Goal: Browse casually

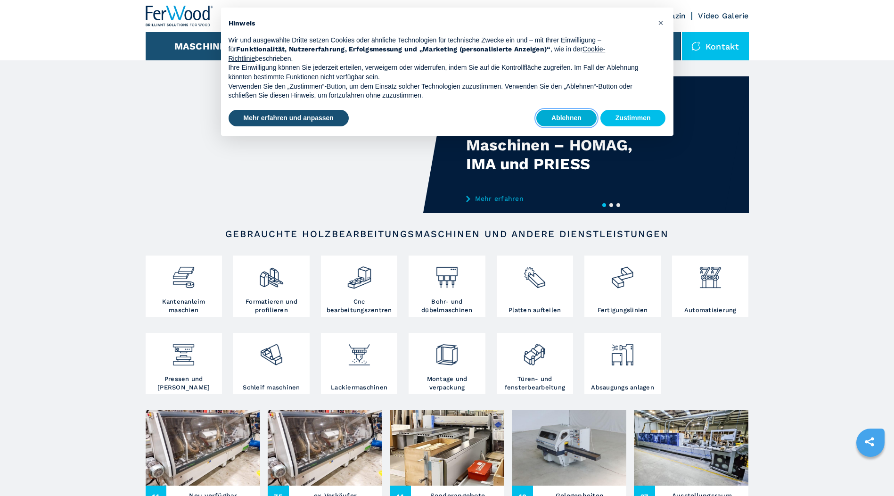
click at [559, 118] on button "Ablehnen" at bounding box center [566, 118] width 60 height 17
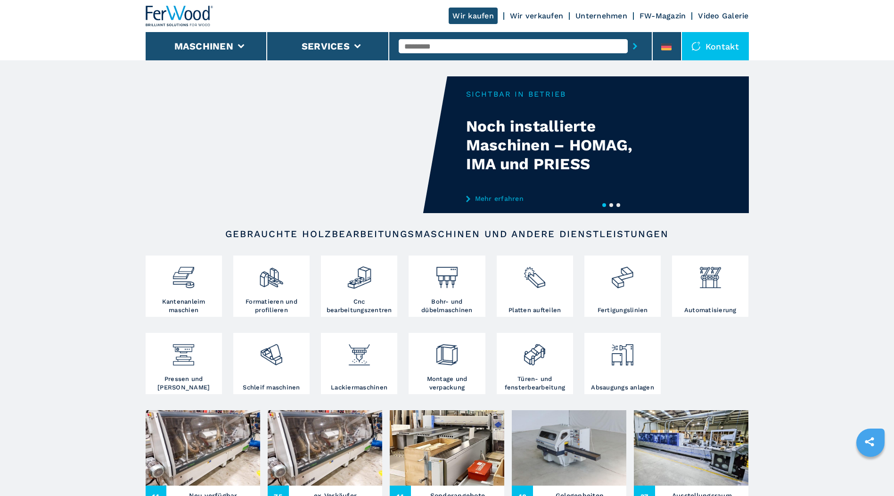
click at [611, 205] on button "2" at bounding box center [611, 205] width 4 height 4
click at [617, 205] on button "3" at bounding box center [618, 205] width 4 height 4
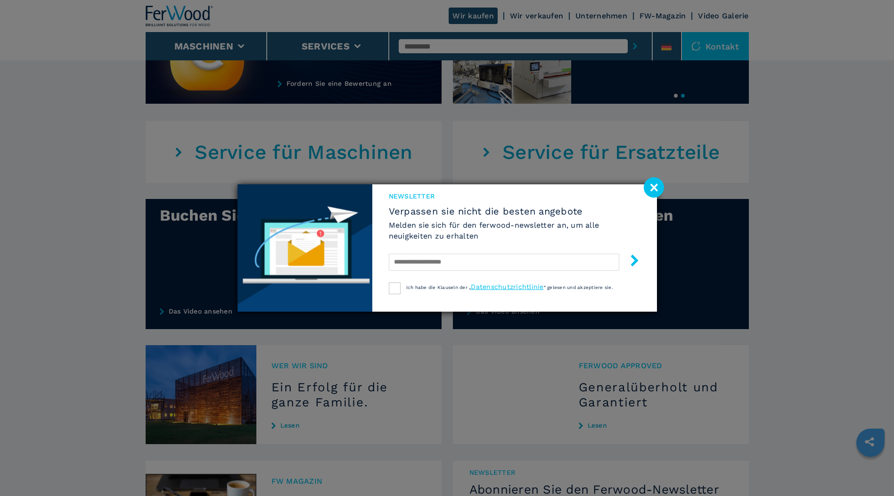
scroll to position [565, 0]
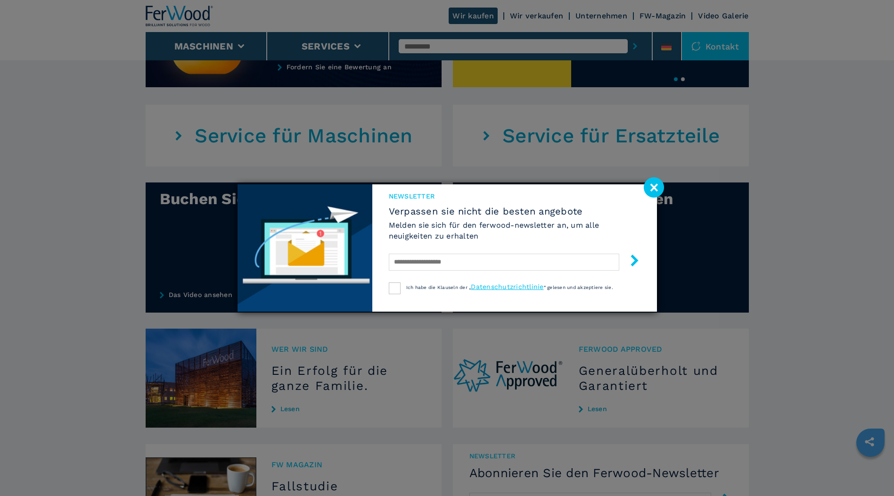
click at [649, 186] on image at bounding box center [654, 187] width 20 height 20
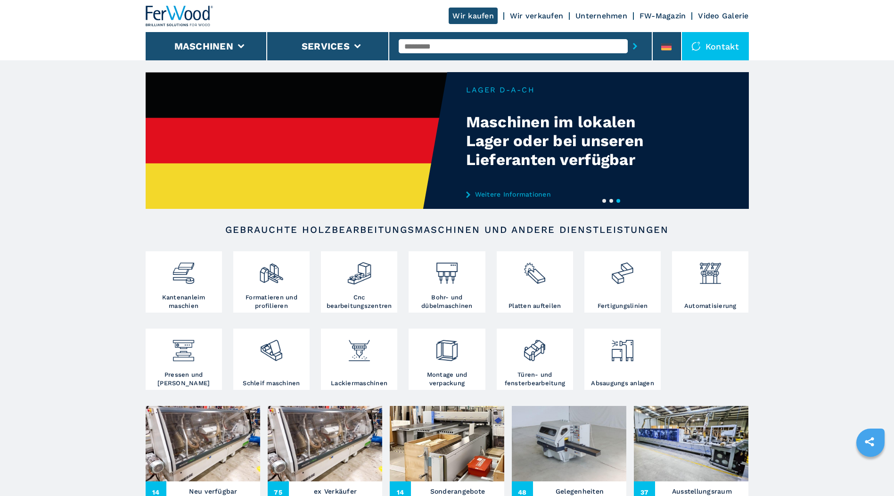
scroll to position [0, 0]
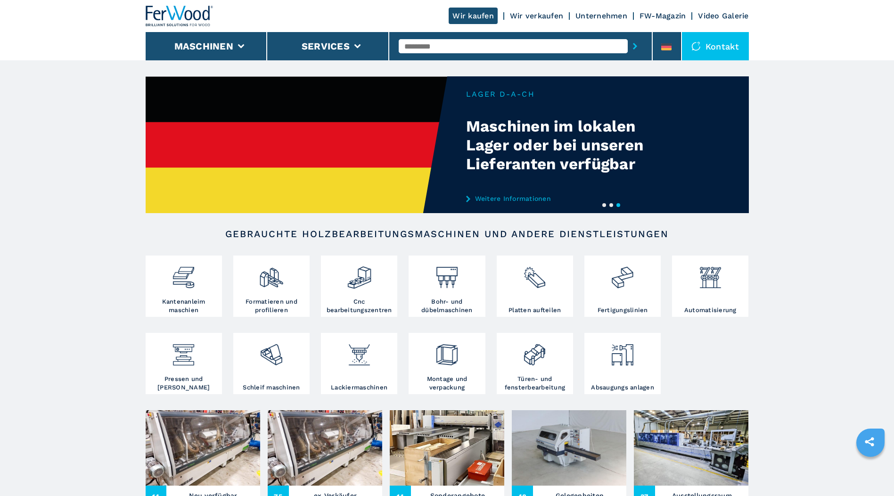
click at [602, 205] on button "1" at bounding box center [604, 205] width 4 height 4
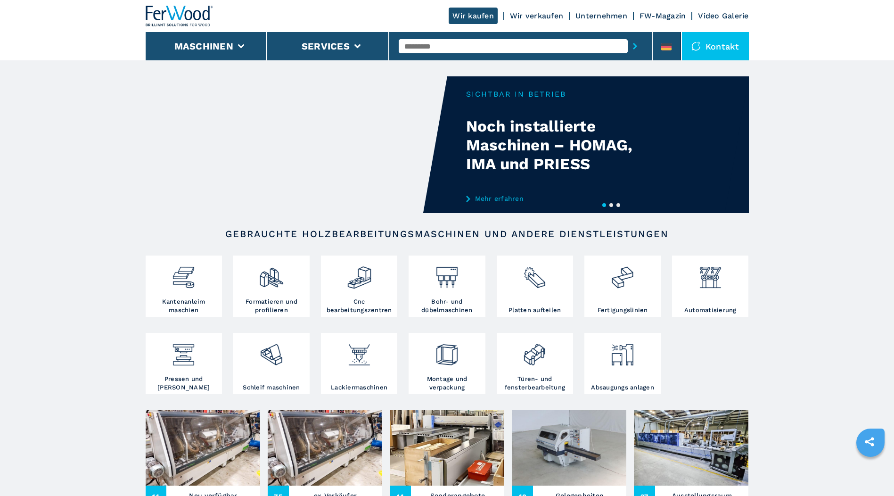
click at [610, 206] on button "2" at bounding box center [611, 205] width 4 height 4
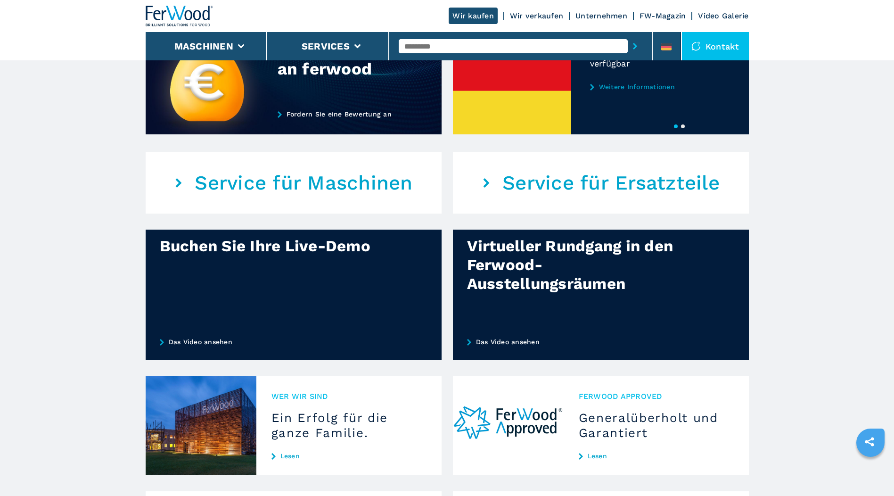
scroll to position [565, 0]
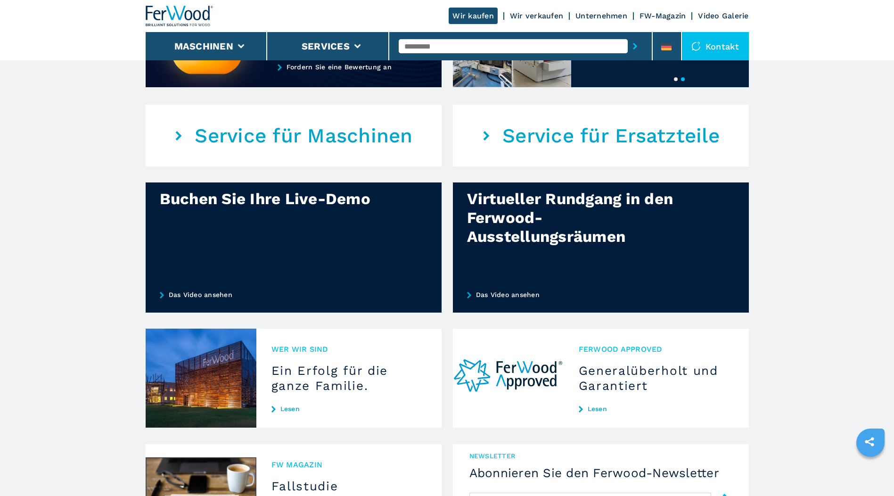
click at [610, 244] on div "Virtueller Rundgang in den Ferwood-Ausstellungsräumen" at bounding box center [574, 217] width 214 height 57
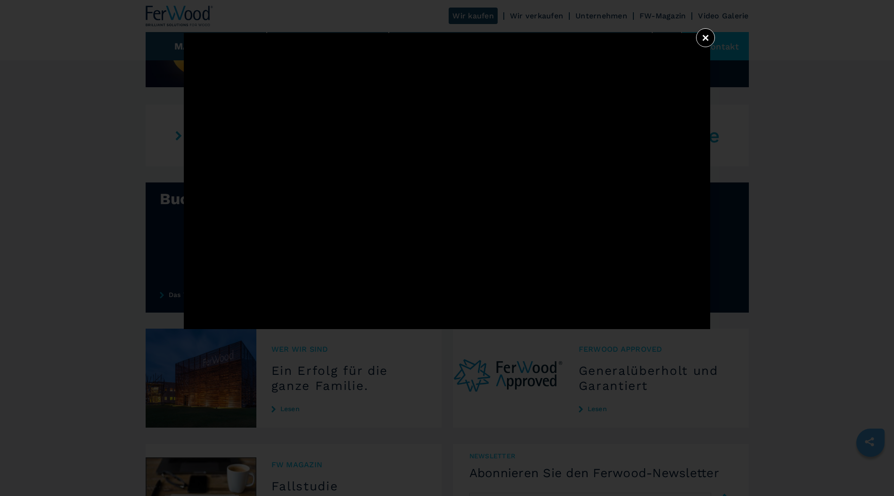
click at [704, 38] on button "×" at bounding box center [705, 37] width 19 height 19
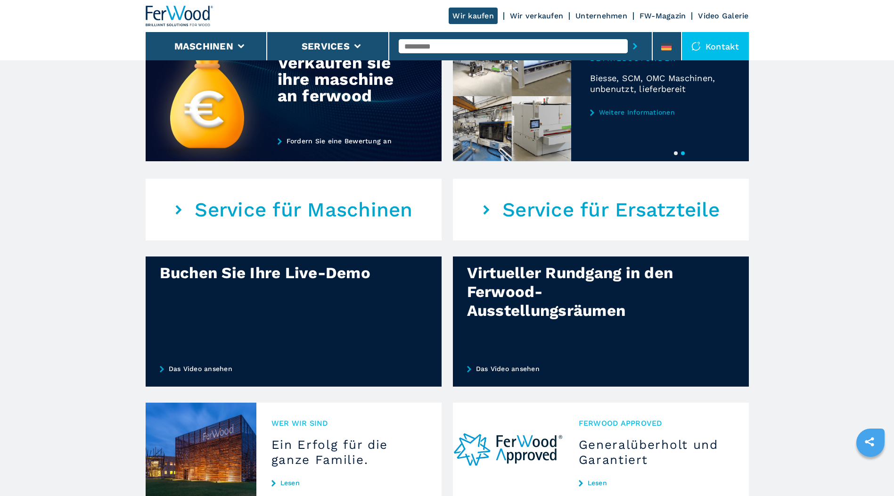
scroll to position [471, 0]
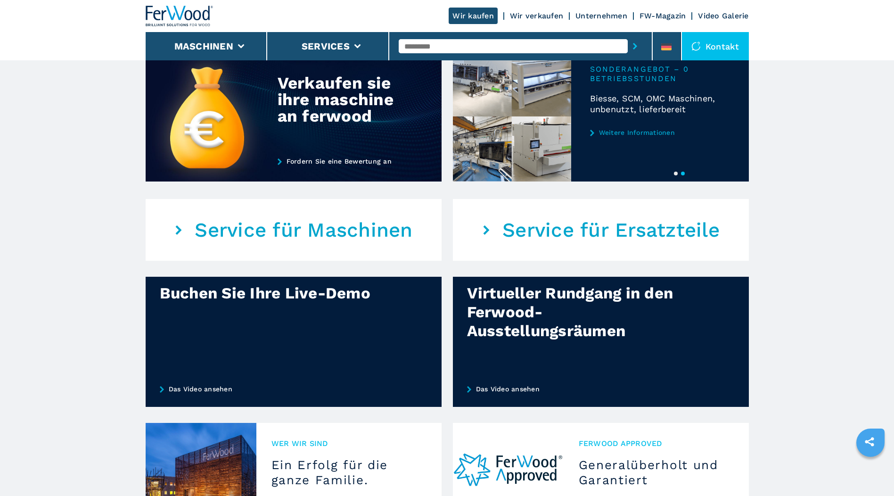
click at [542, 319] on div "Virtueller Rundgang in den Ferwood-Ausstellungsräumen" at bounding box center [574, 312] width 214 height 57
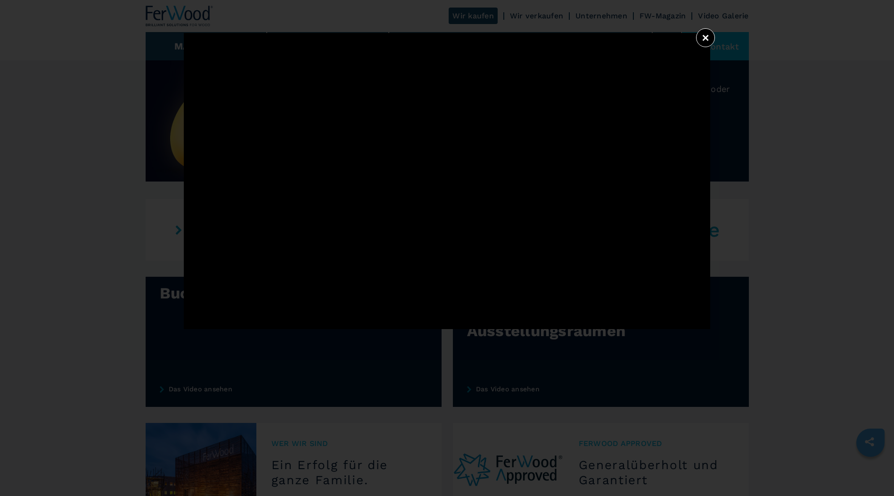
click at [704, 35] on button "×" at bounding box center [705, 37] width 19 height 19
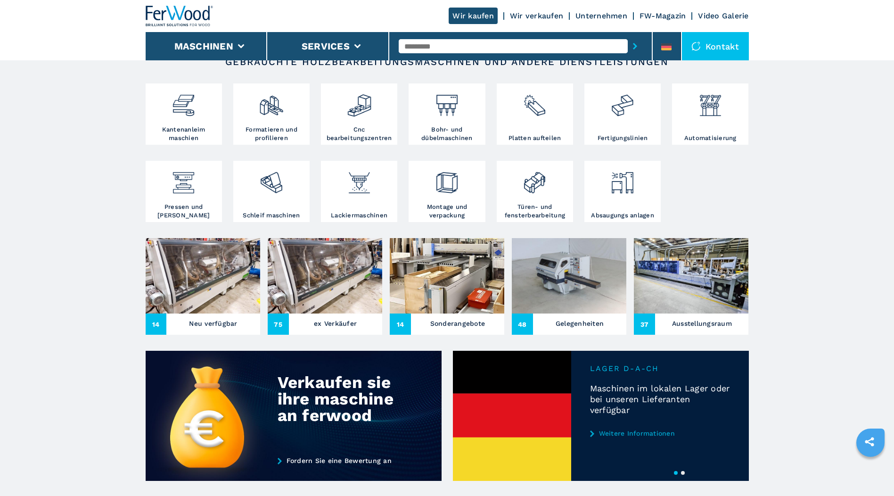
scroll to position [188, 0]
